Goal: Find specific page/section: Find specific page/section

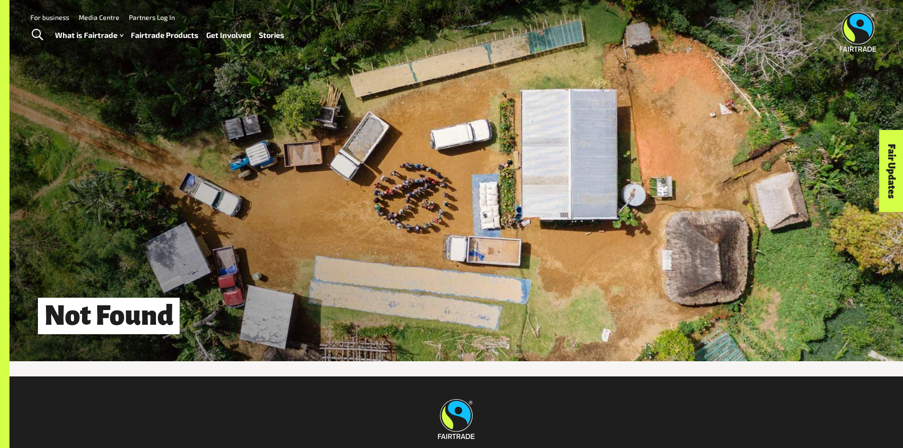
click at [153, 34] on link "Fairtrade Products" at bounding box center [165, 35] width 68 height 14
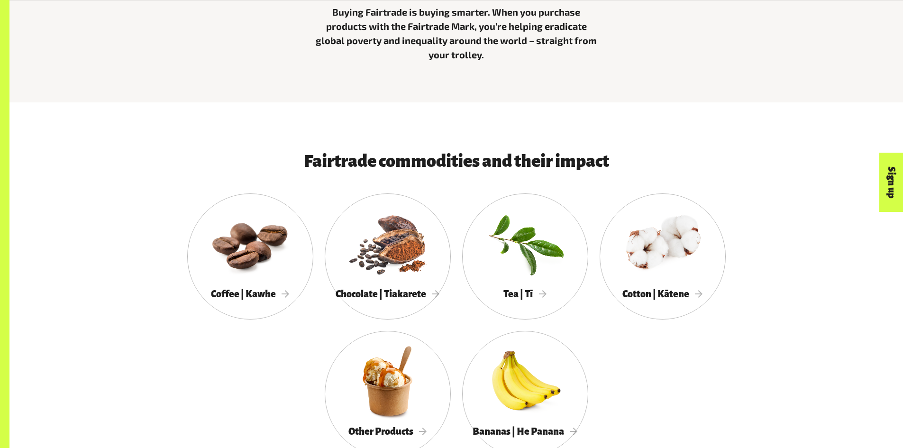
scroll to position [521, 0]
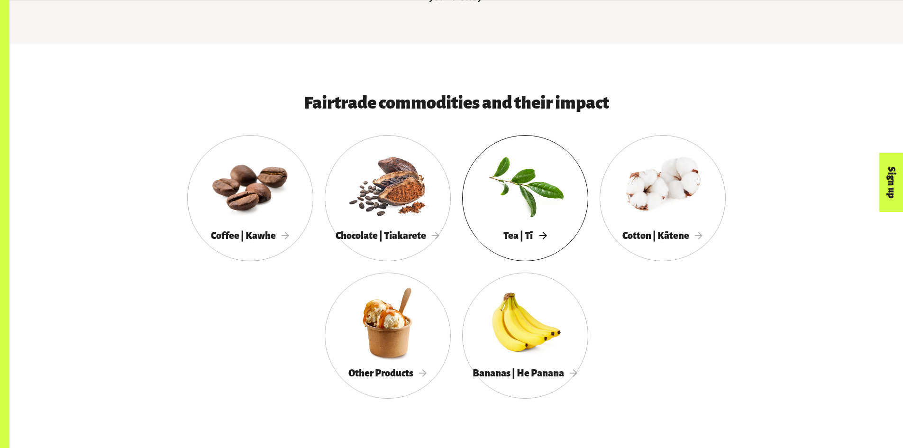
click at [526, 185] on div at bounding box center [525, 185] width 126 height 82
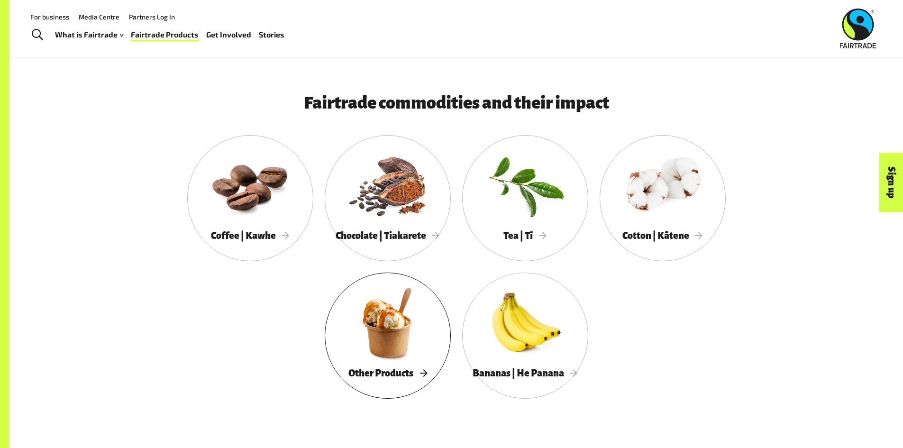
click at [396, 318] on div at bounding box center [388, 322] width 126 height 82
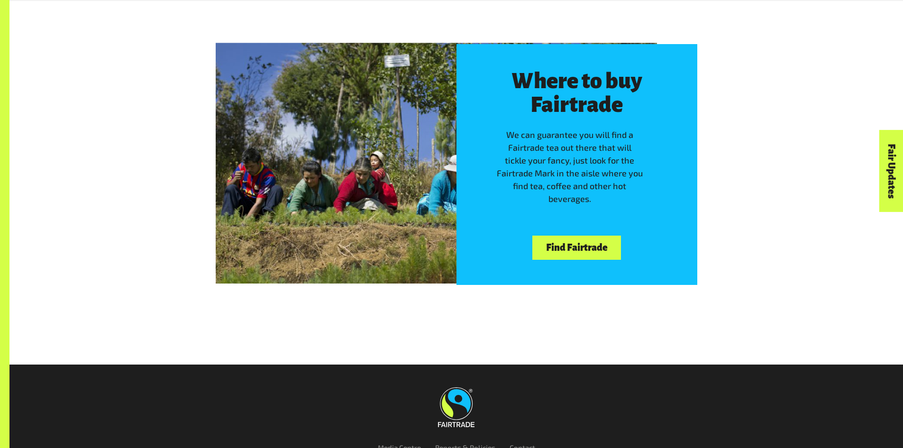
scroll to position [2054, 0]
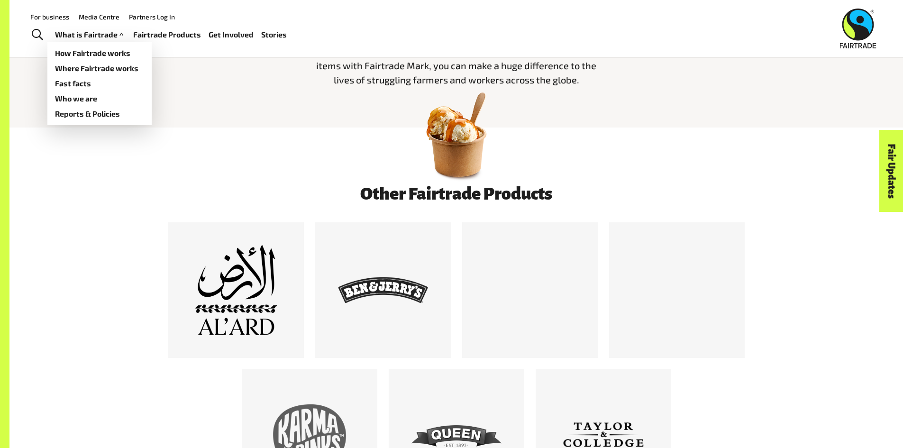
scroll to position [332, 0]
